Goal: Task Accomplishment & Management: Manage account settings

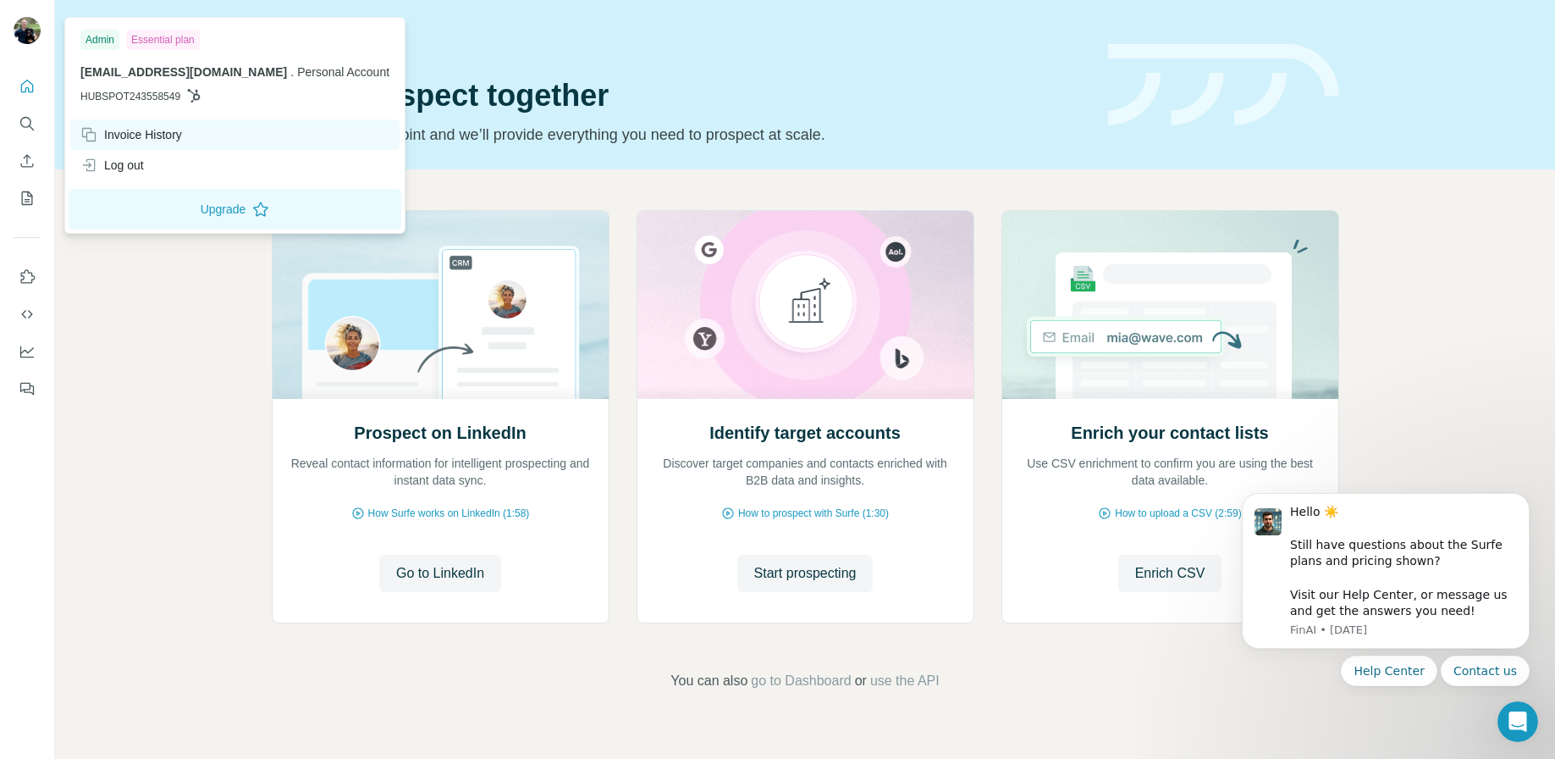
click at [157, 130] on div "Invoice History" at bounding box center [131, 134] width 102 height 17
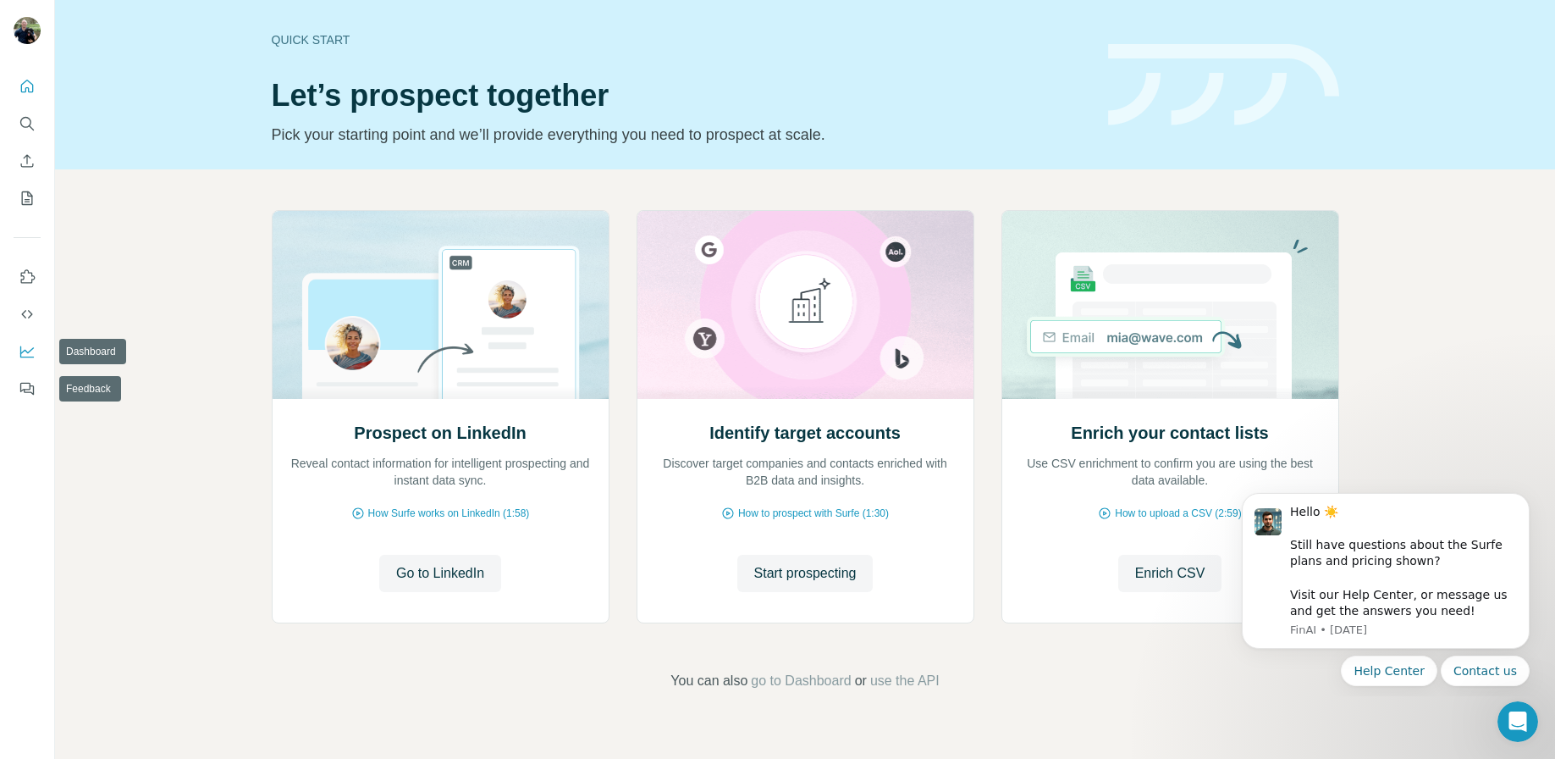
click at [28, 336] on button "Dashboard" at bounding box center [27, 351] width 27 height 30
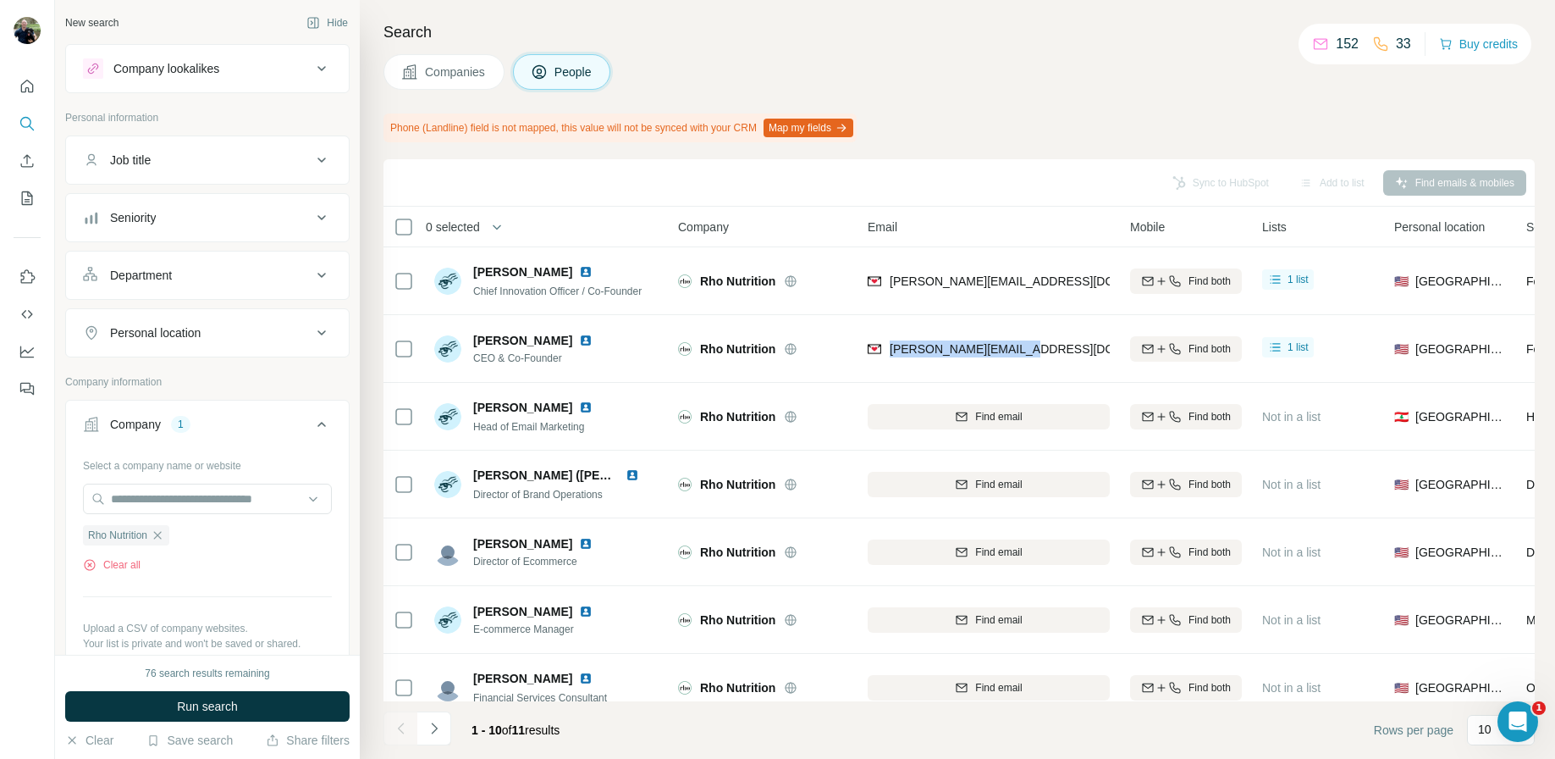
click at [323, 166] on icon at bounding box center [322, 160] width 20 height 20
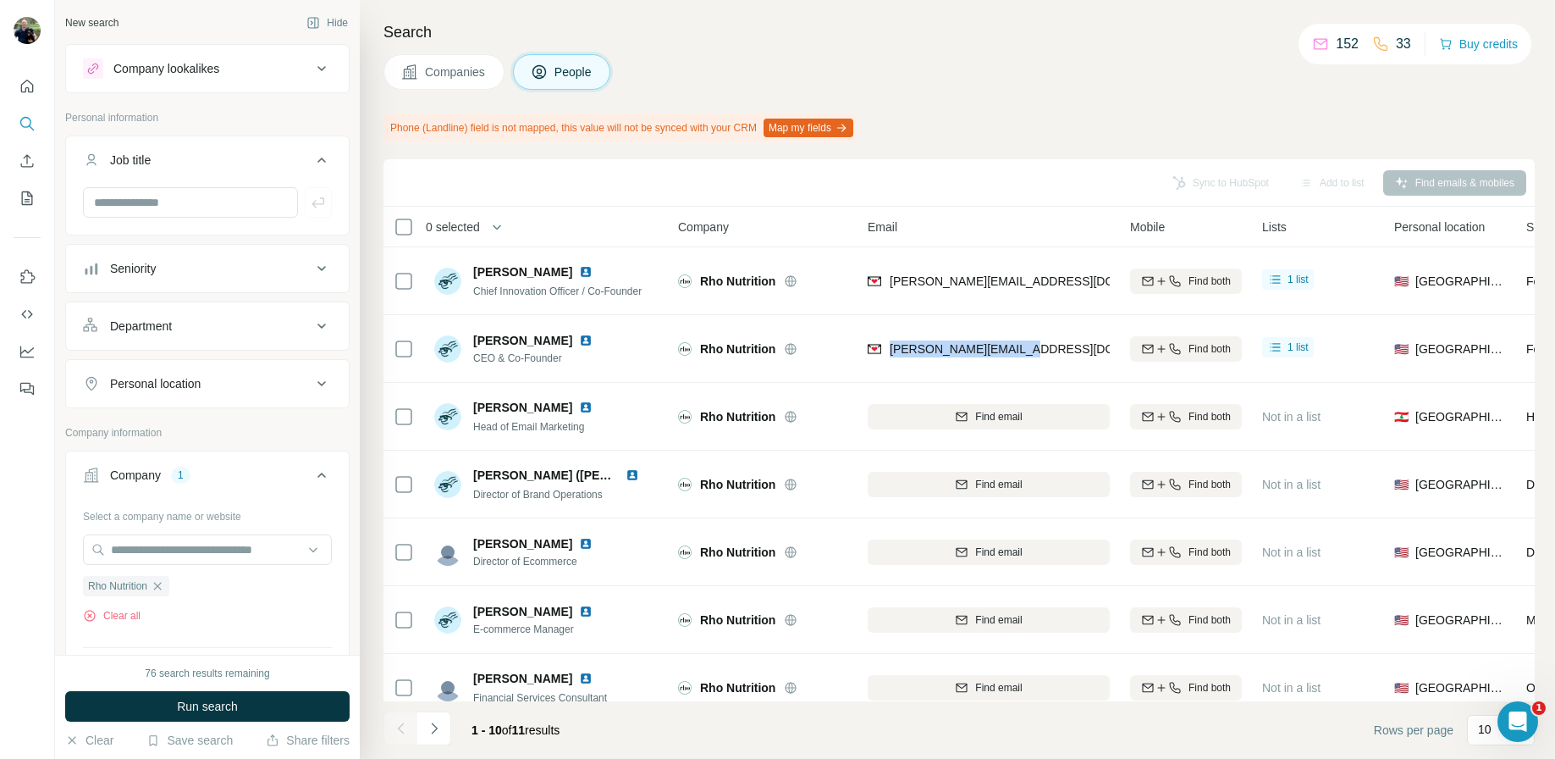
click at [309, 263] on div "Seniority" at bounding box center [197, 268] width 229 height 17
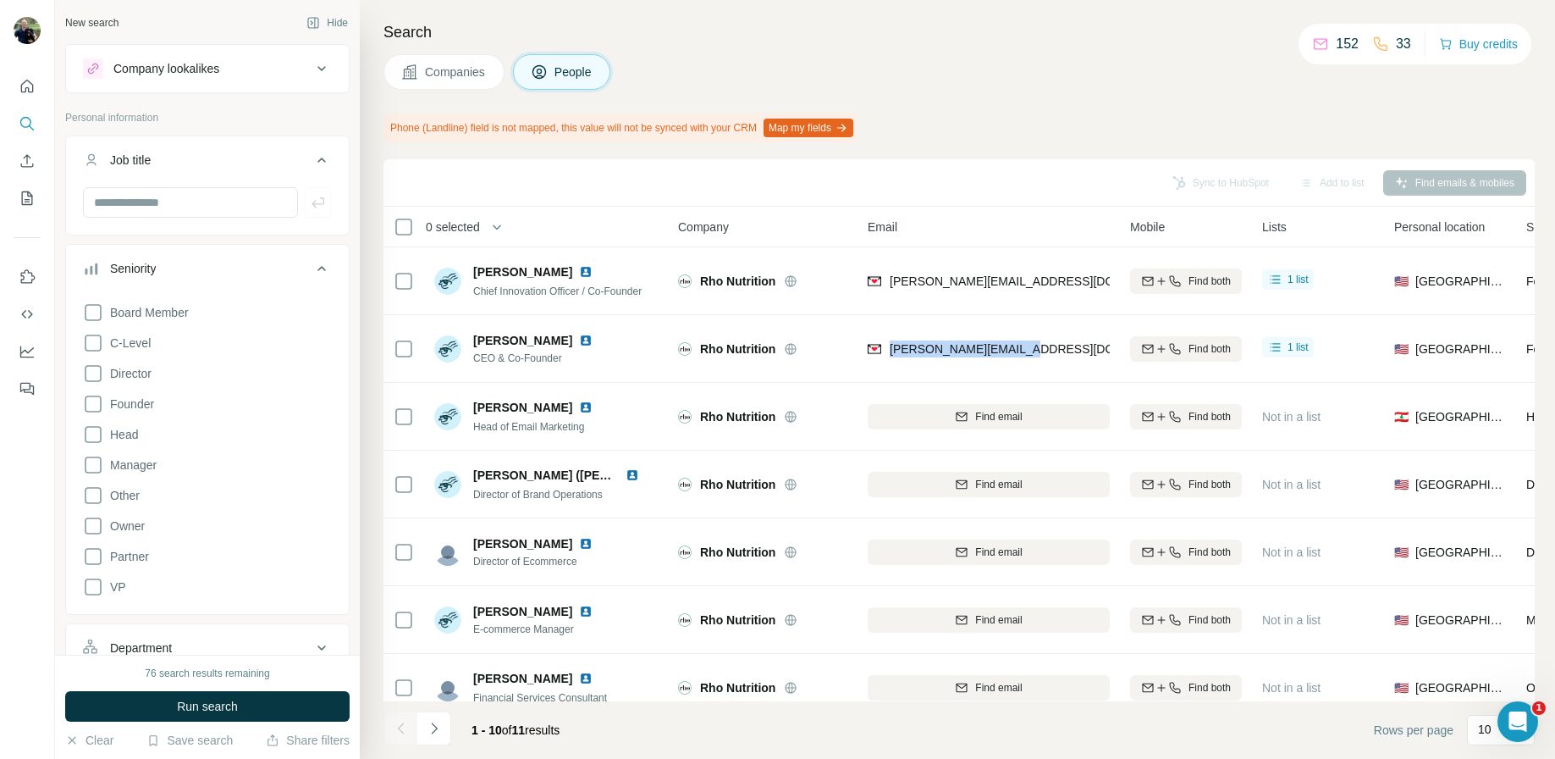
click at [309, 263] on div "Seniority" at bounding box center [197, 268] width 229 height 17
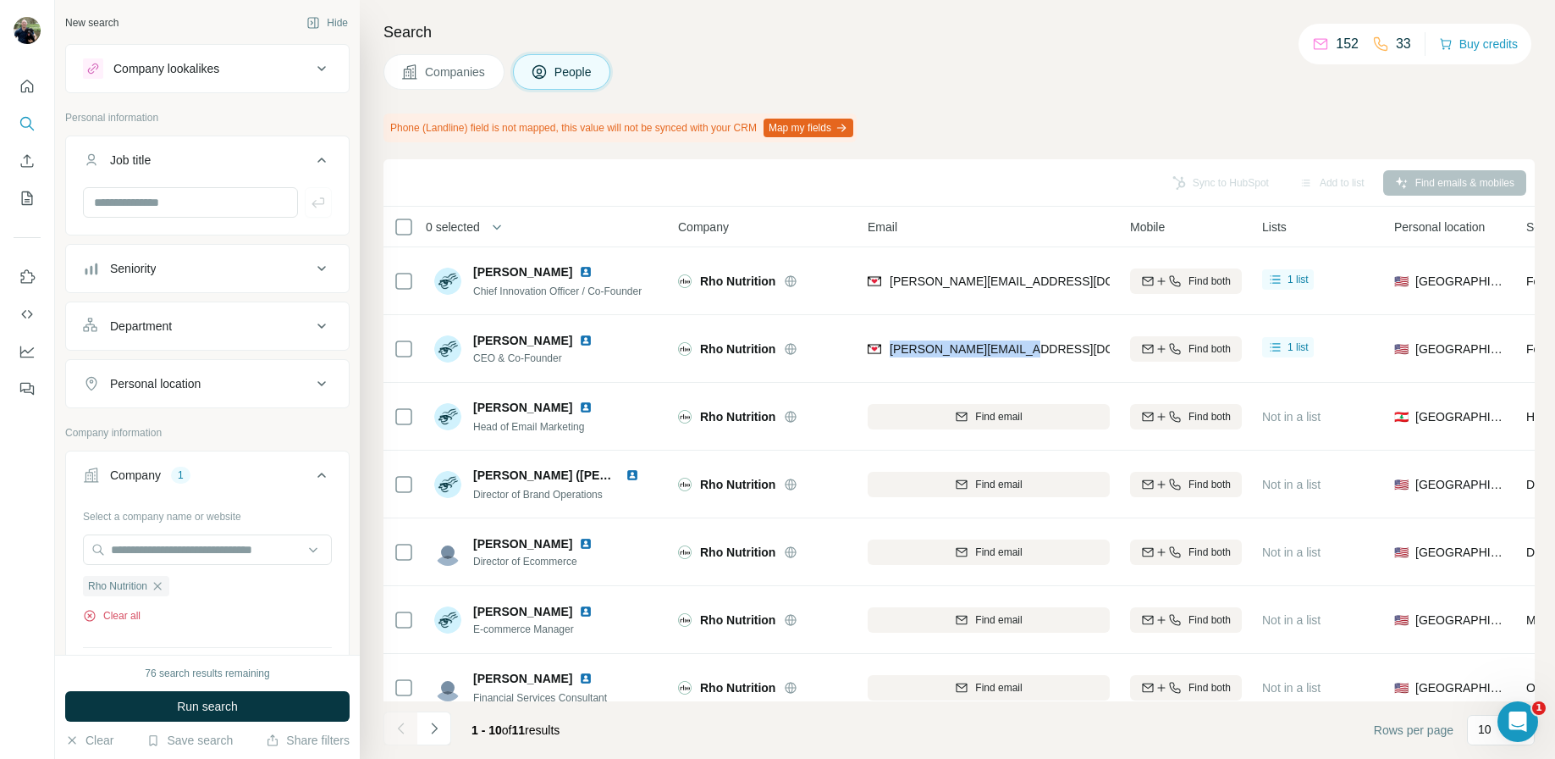
click at [118, 614] on button "Clear all" at bounding box center [112, 615] width 58 height 15
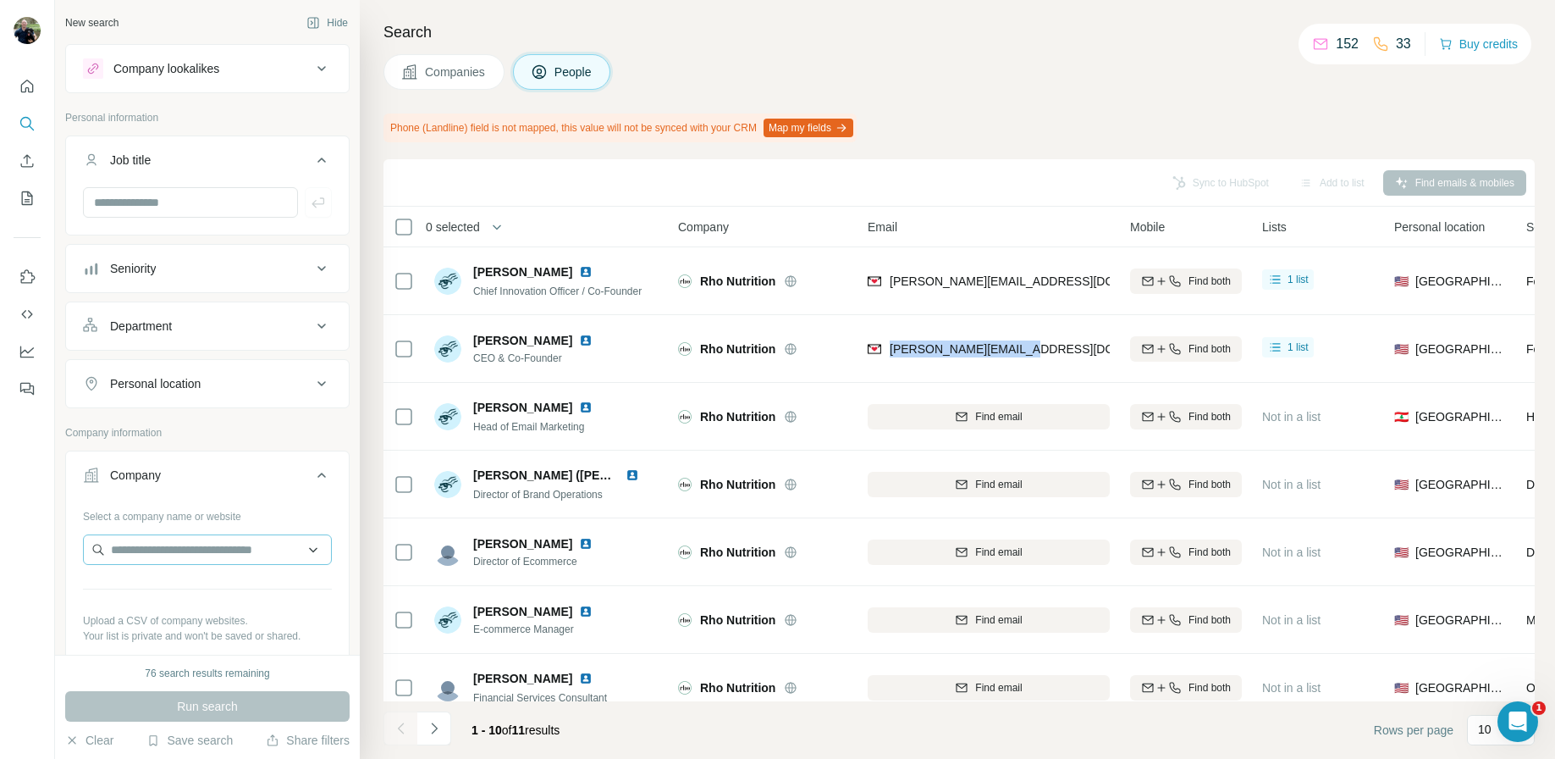
scroll to position [146, 0]
